Goal: Information Seeking & Learning: Learn about a topic

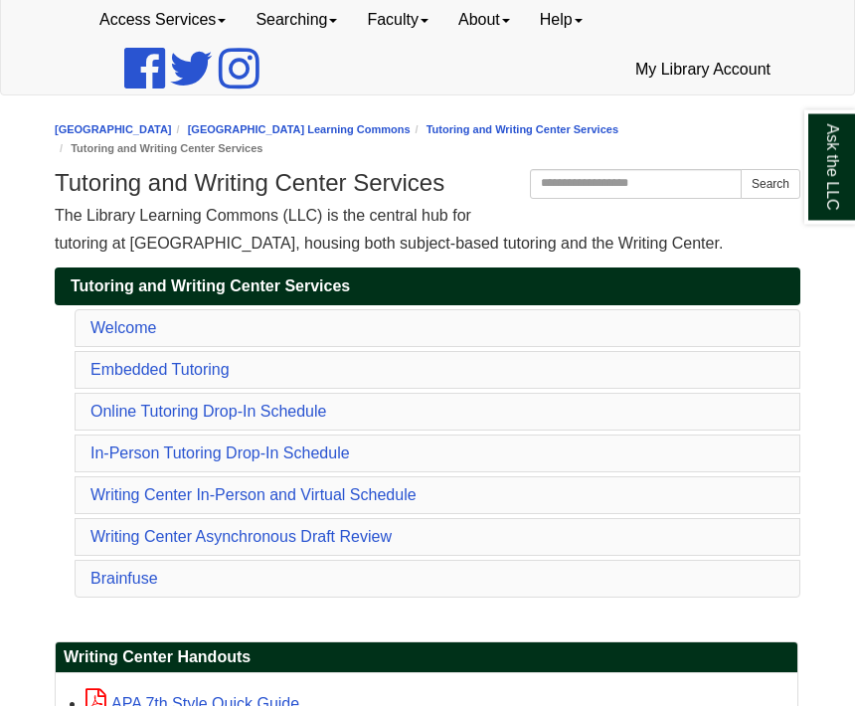
scroll to position [147, 0]
click at [291, 461] on link "In-Person Tutoring Drop-In Schedule" at bounding box center [219, 452] width 259 height 17
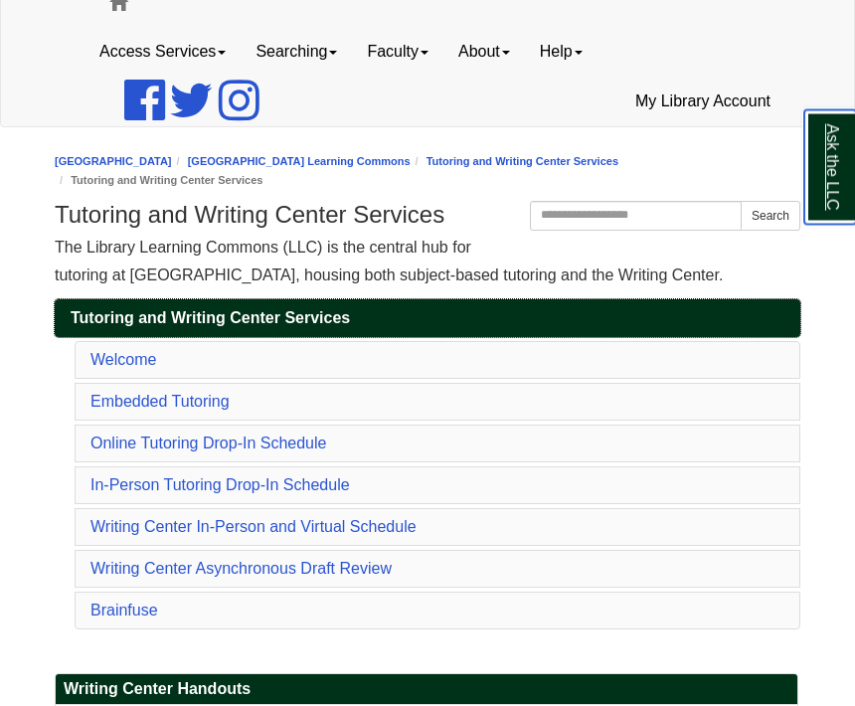
scroll to position [115, 0]
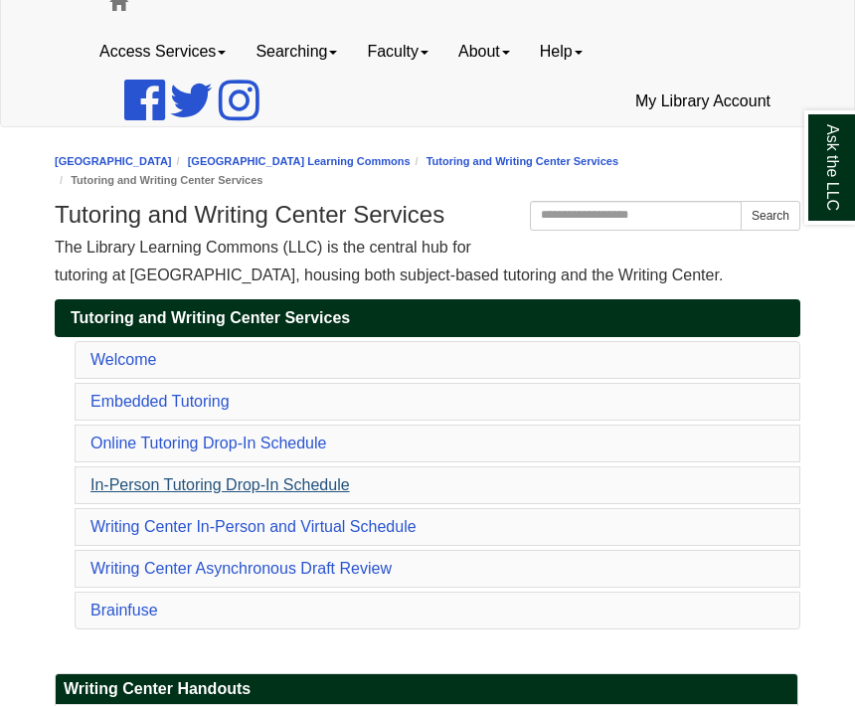
click at [269, 490] on link "In-Person Tutoring Drop-In Schedule" at bounding box center [219, 484] width 259 height 17
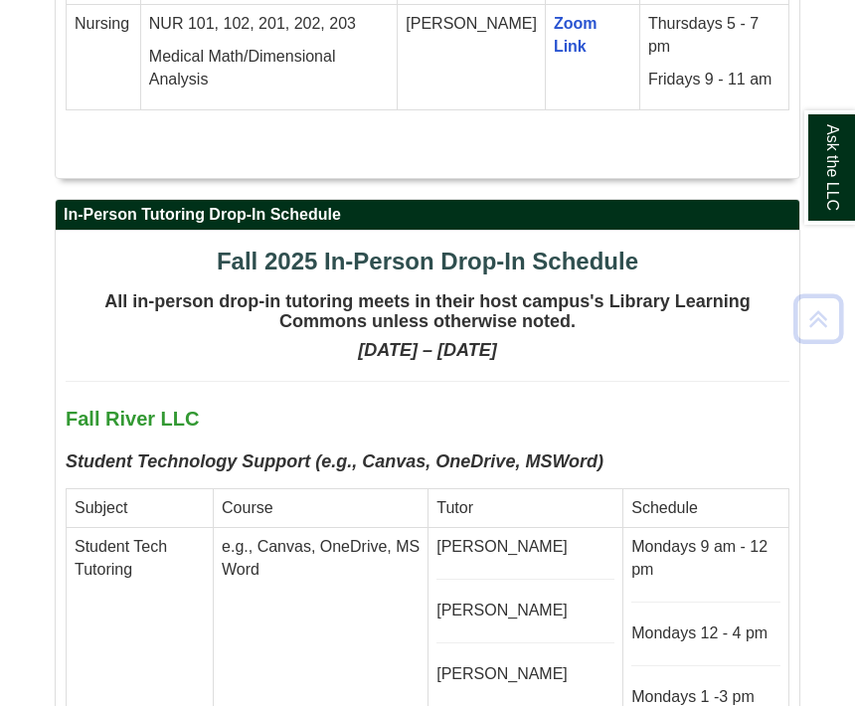
scroll to position [5786, 0]
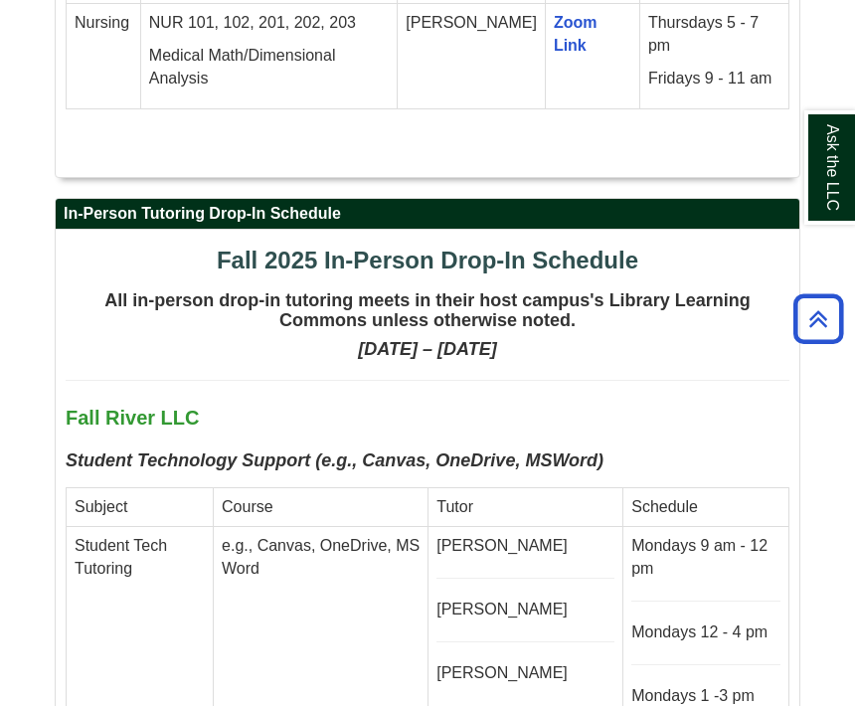
scroll to position [213, 0]
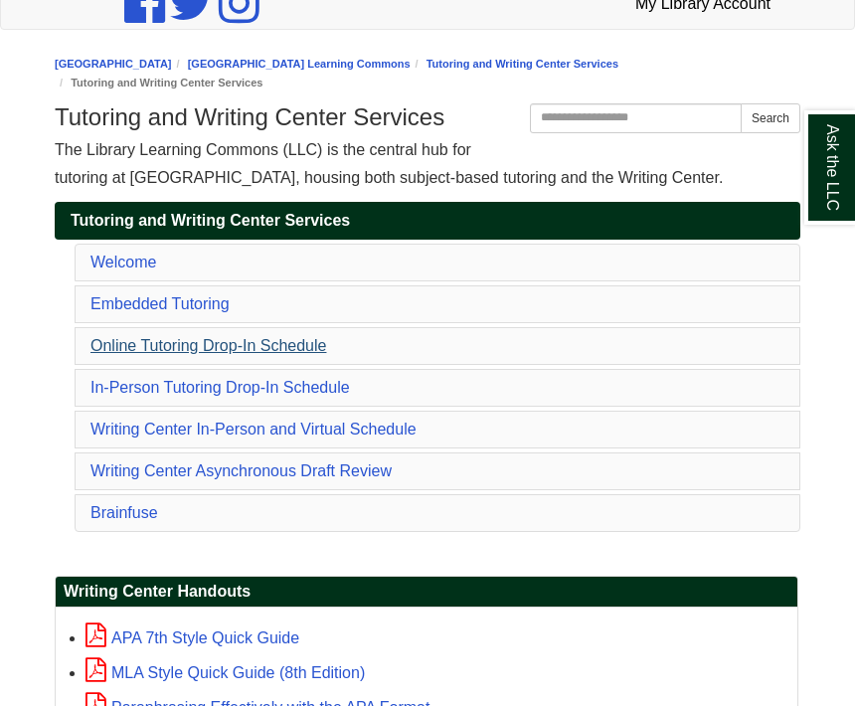
click at [269, 340] on link "Online Tutoring Drop-In Schedule" at bounding box center [208, 345] width 236 height 17
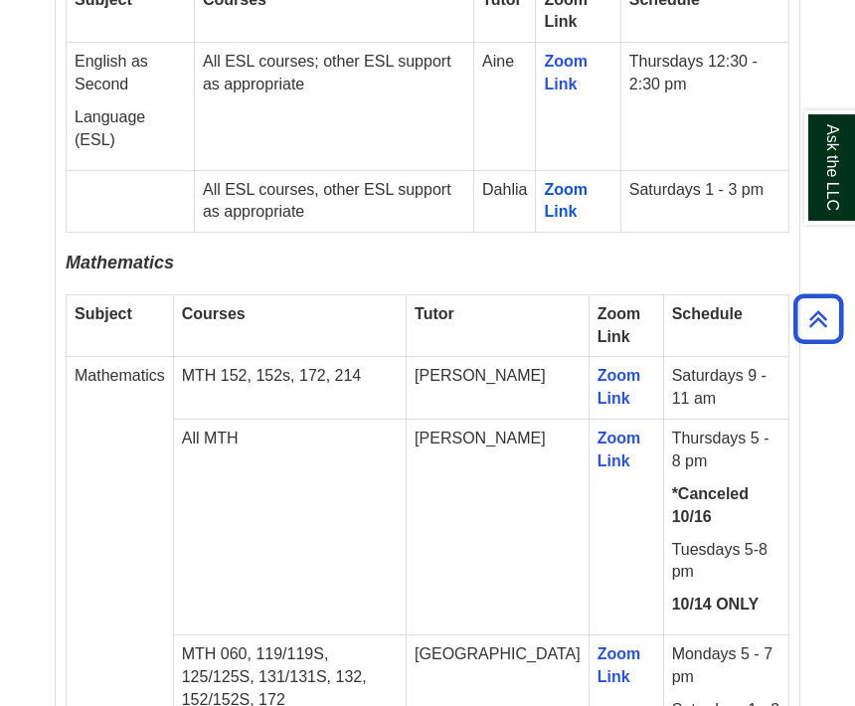
scroll to position [4457, 0]
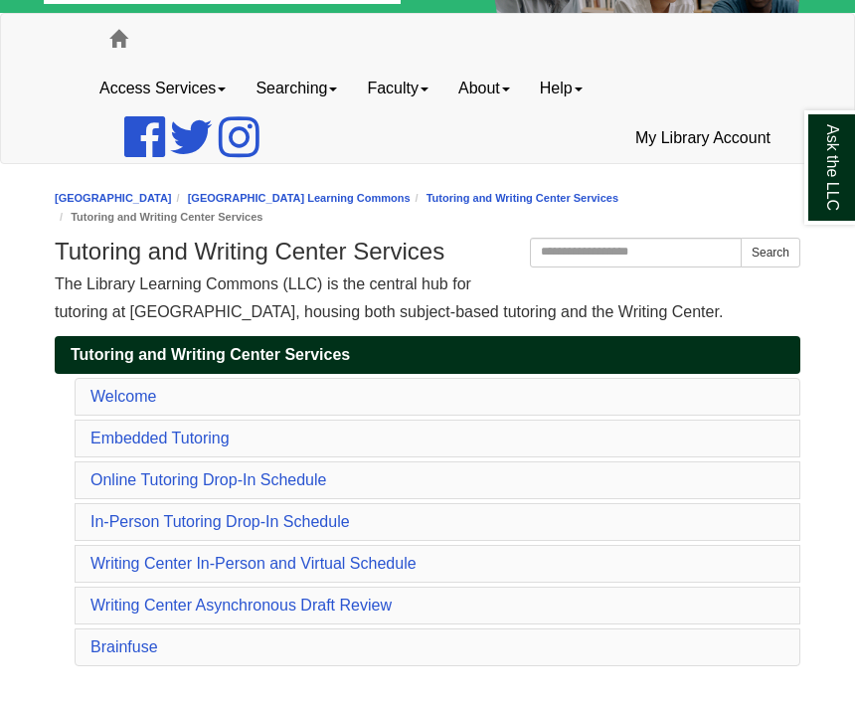
scroll to position [76, 0]
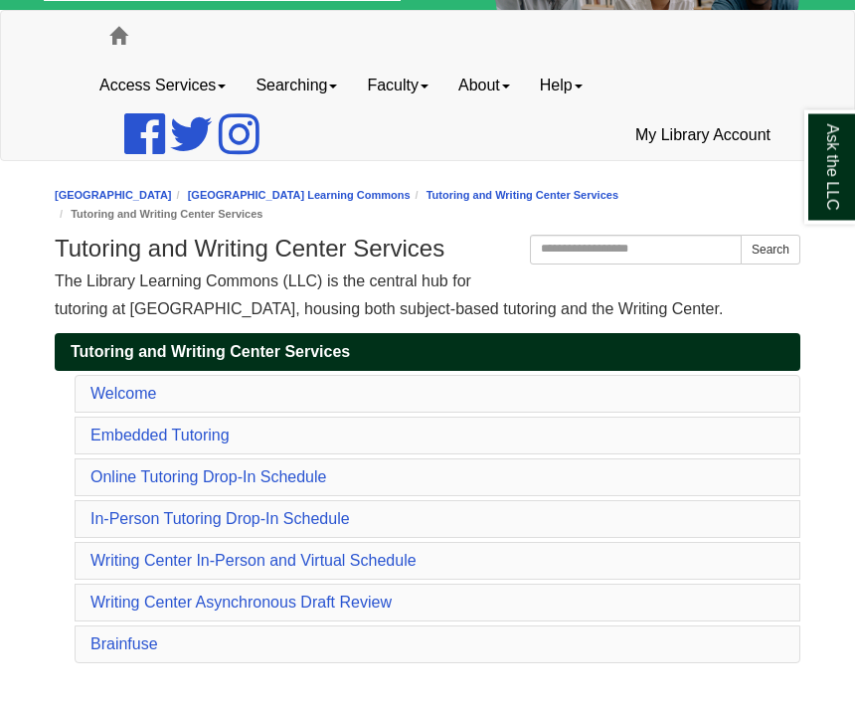
scroll to position [81, 0]
click at [116, 474] on link "Online Tutoring Drop-In Schedule" at bounding box center [208, 476] width 236 height 17
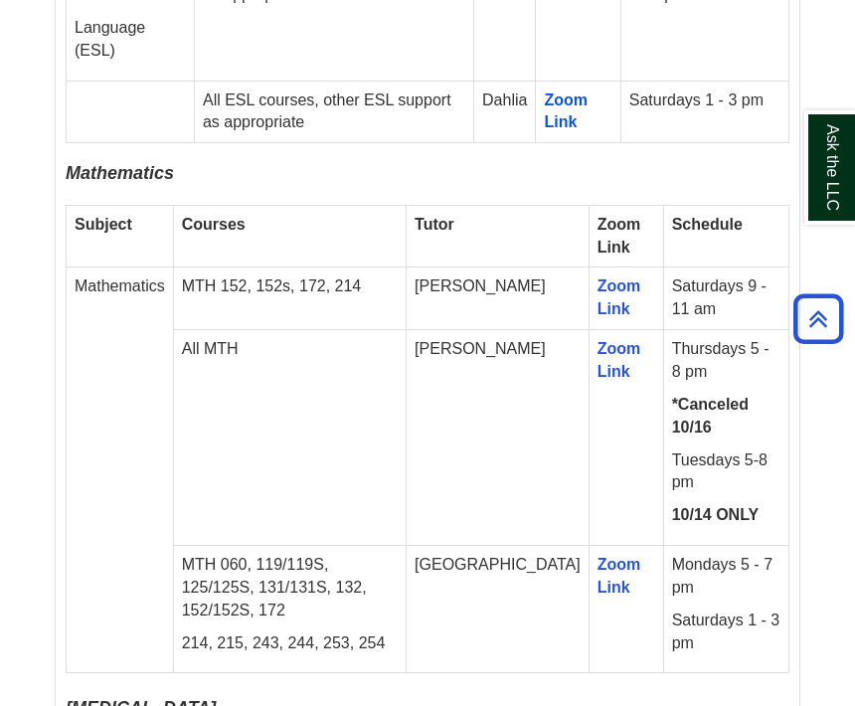
scroll to position [4542, 0]
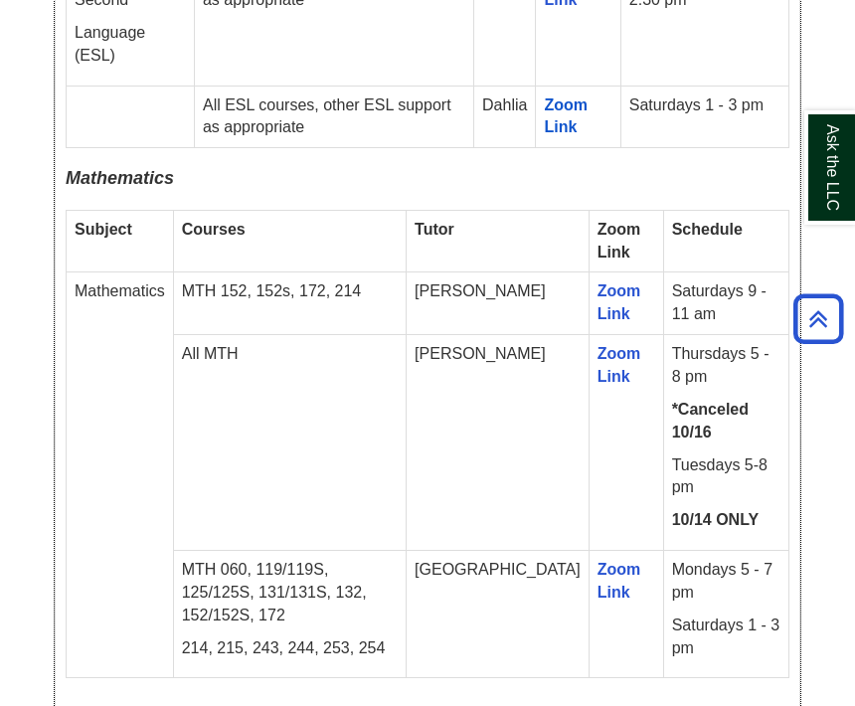
click at [112, 416] on td "Mathematics" at bounding box center [120, 474] width 107 height 405
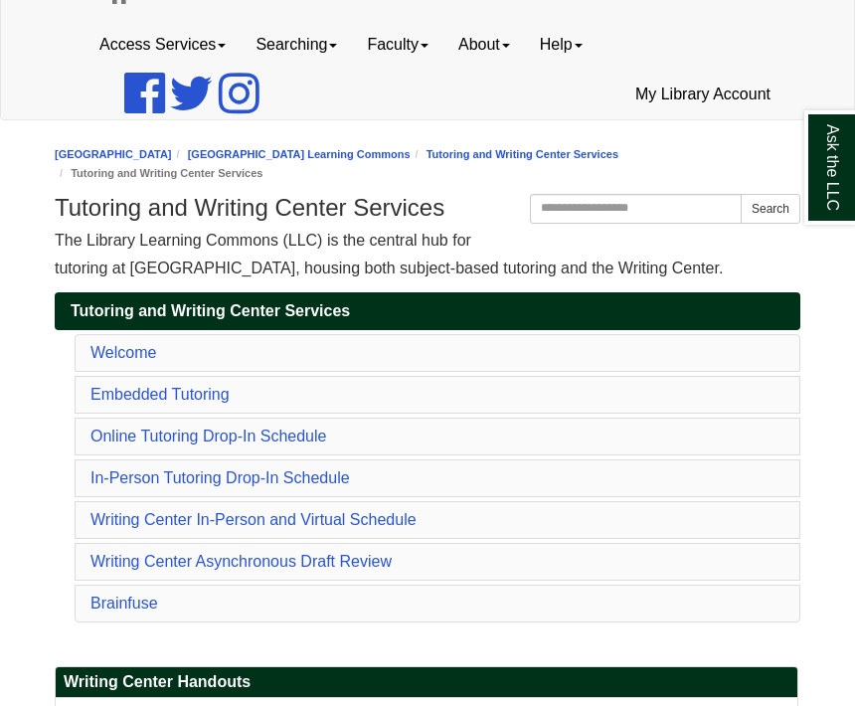
scroll to position [120, 0]
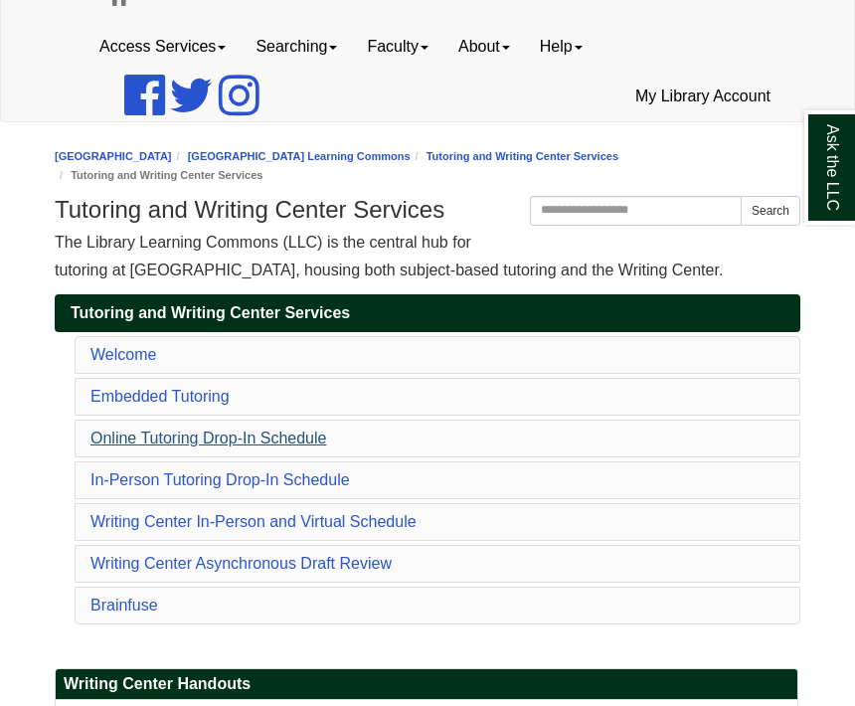
click at [116, 446] on link "Online Tutoring Drop-In Schedule" at bounding box center [208, 437] width 236 height 17
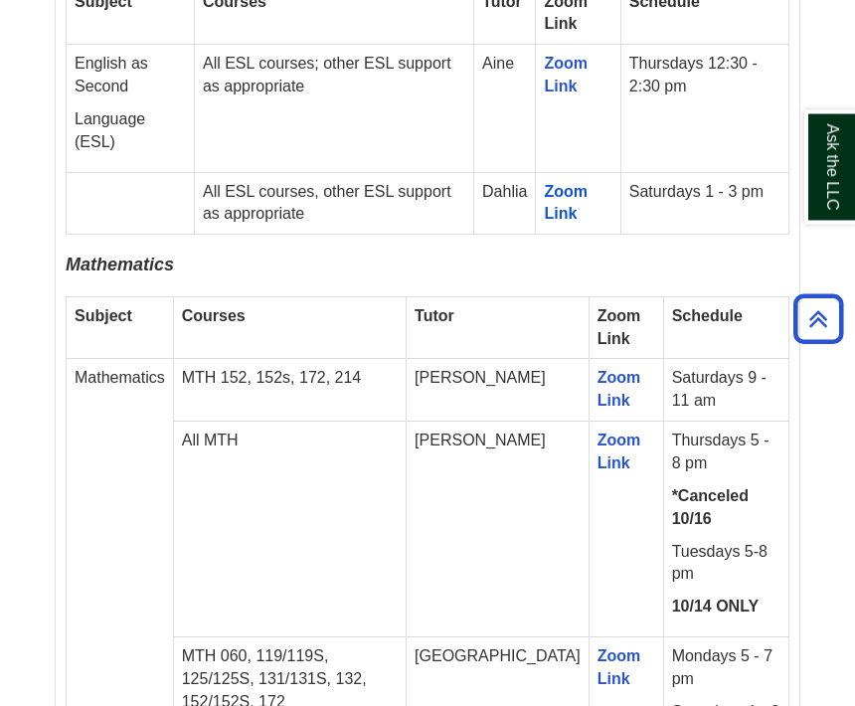
scroll to position [4457, 0]
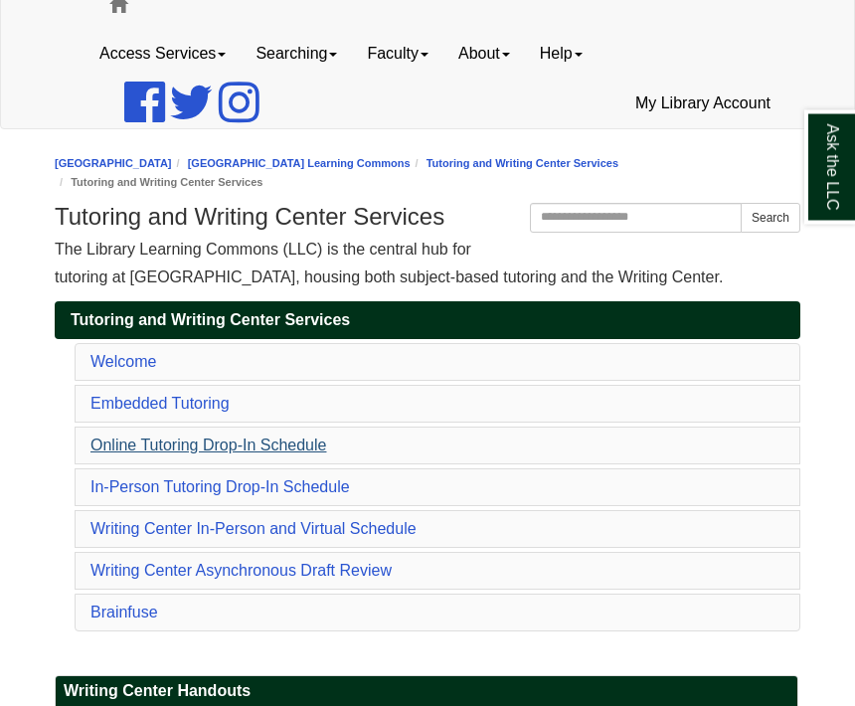
scroll to position [113, 0]
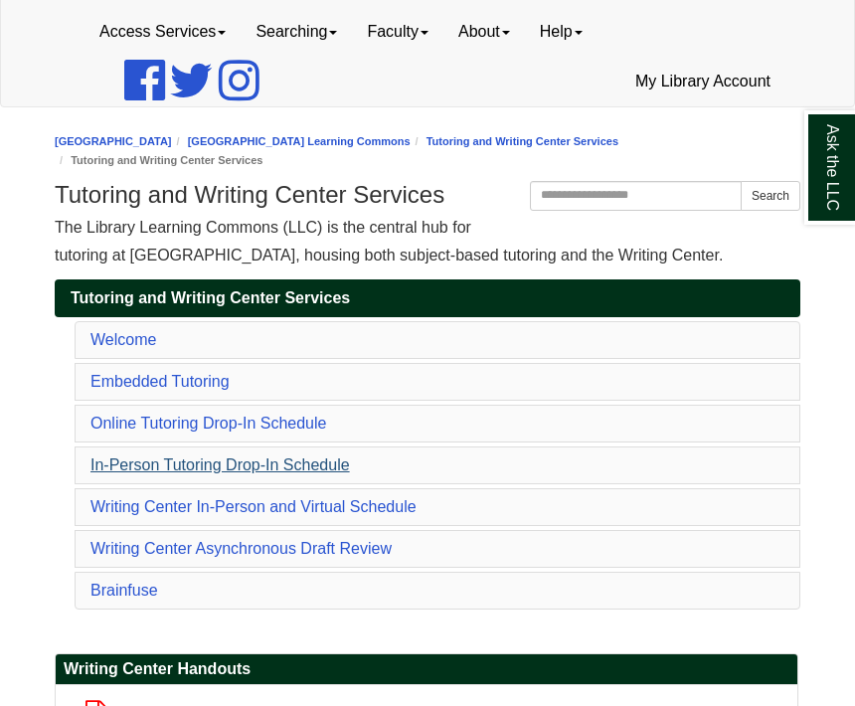
click at [129, 462] on link "In-Person Tutoring Drop-In Schedule" at bounding box center [219, 464] width 259 height 17
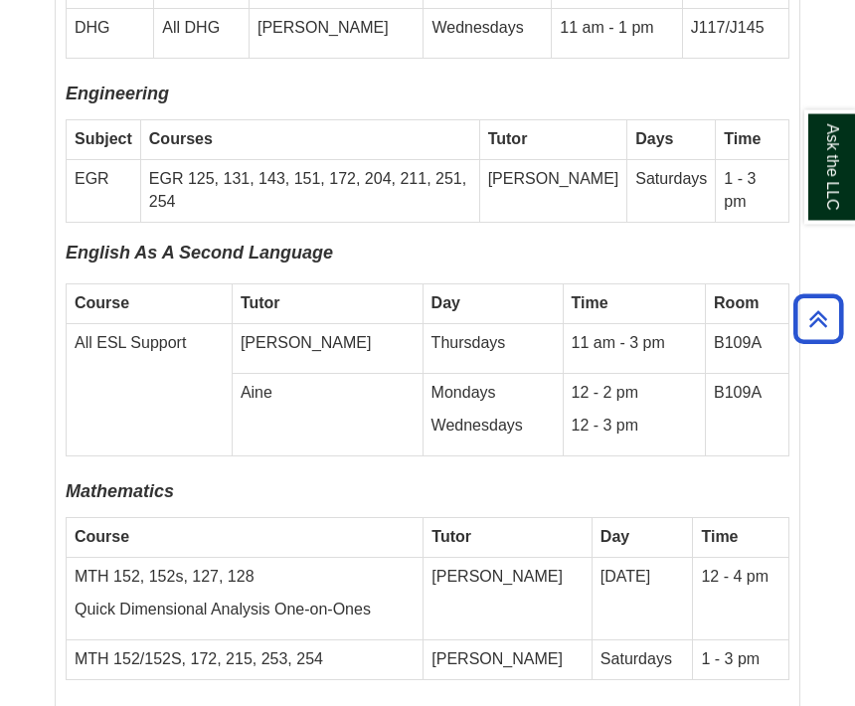
scroll to position [7914, 0]
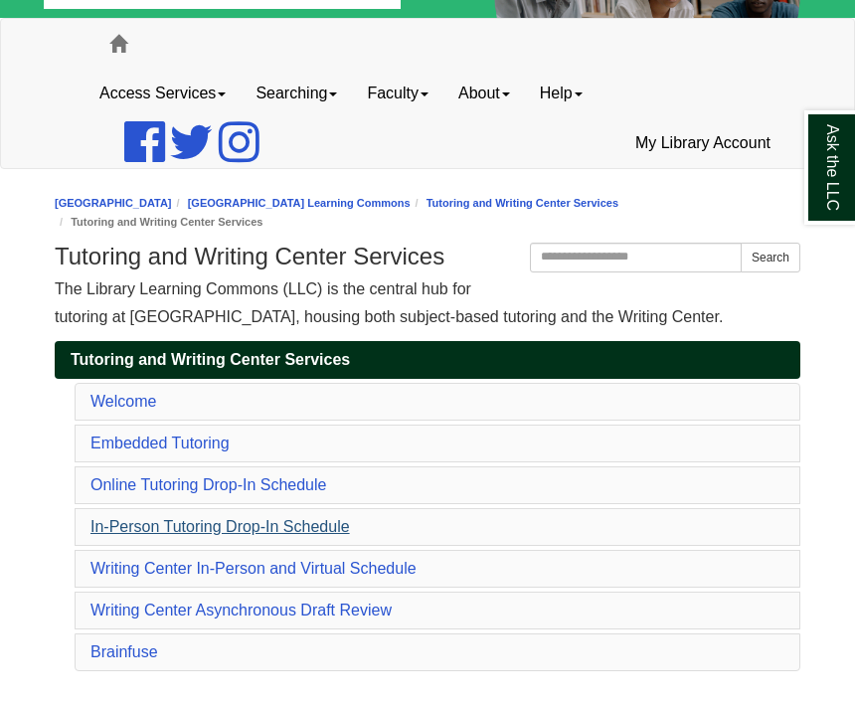
scroll to position [51, 0]
